Goal: Task Accomplishment & Management: Manage account settings

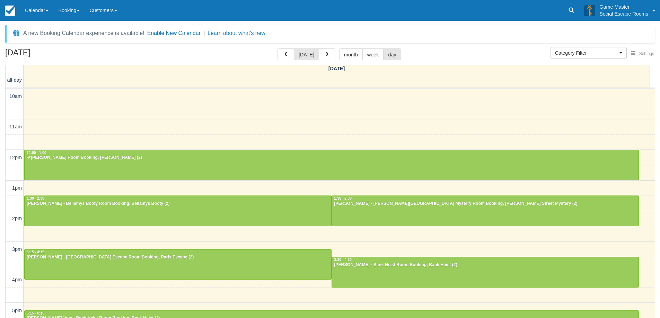
select select
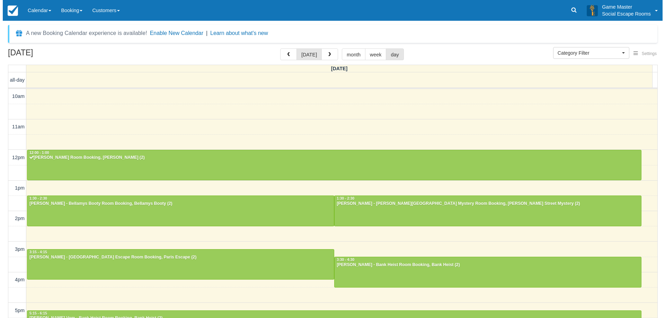
scroll to position [31, 0]
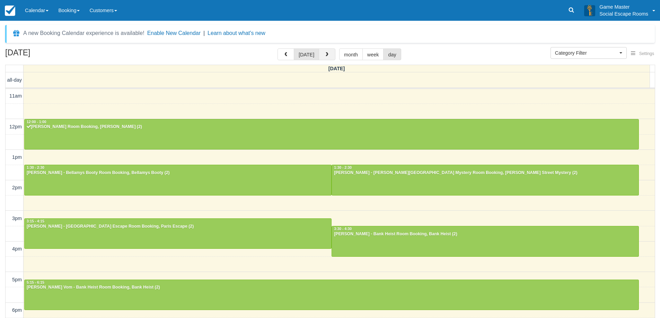
click at [333, 55] on button "button" at bounding box center [327, 54] width 17 height 12
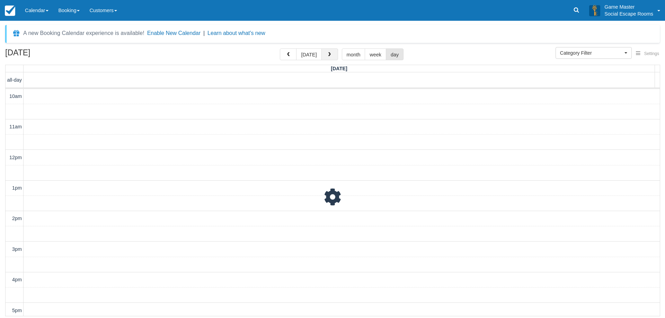
scroll to position [31, 0]
click at [326, 58] on button "button" at bounding box center [329, 54] width 17 height 12
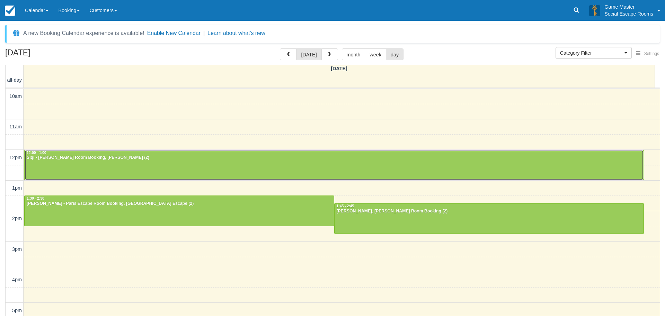
click at [520, 153] on div "12:00 - 1:00" at bounding box center [333, 153] width 615 height 5
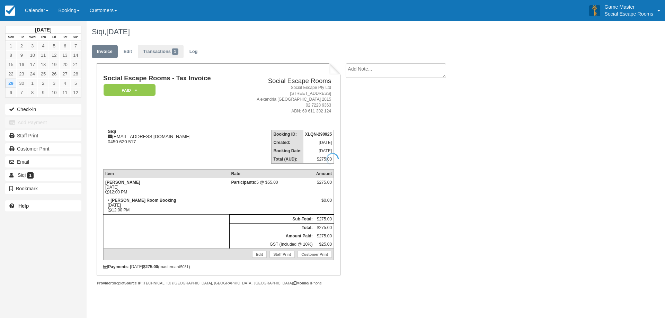
click at [157, 51] on div at bounding box center [332, 159] width 665 height 318
click at [157, 51] on link "Transactions 1" at bounding box center [161, 52] width 46 height 14
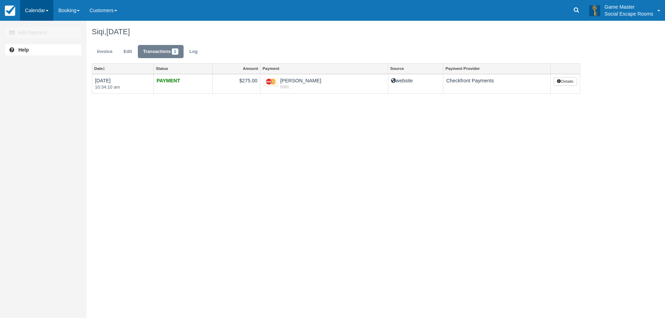
click at [39, 13] on link "Calendar" at bounding box center [36, 10] width 33 height 21
click at [47, 92] on link "Day" at bounding box center [47, 94] width 55 height 15
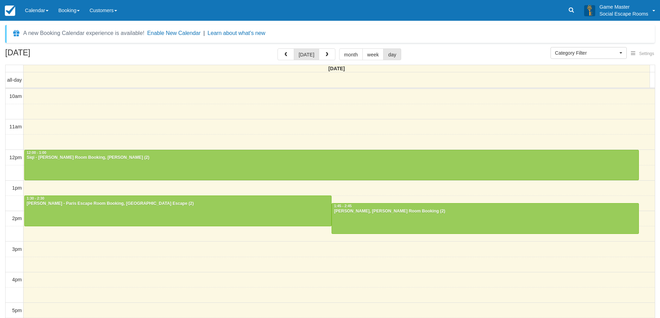
select select
